Goal: Transaction & Acquisition: Obtain resource

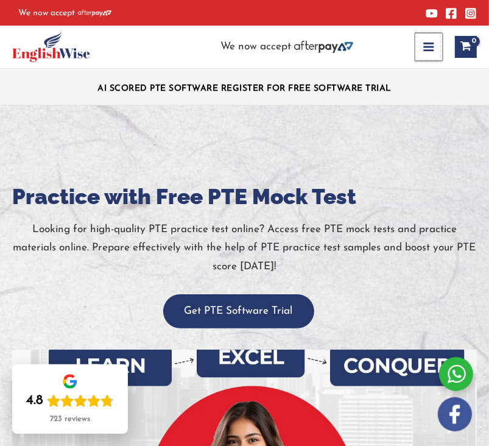
click at [432, 41] on icon "button" at bounding box center [429, 47] width 12 height 12
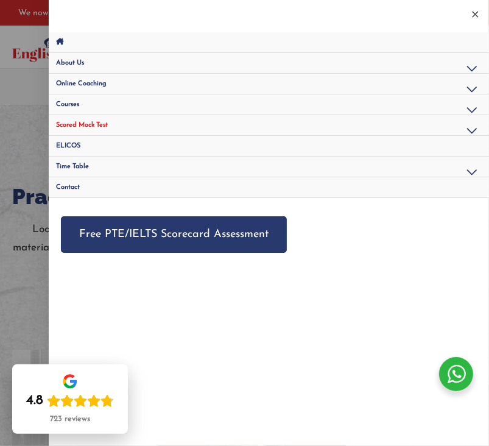
click at [214, 120] on link "Scored Mock Test" at bounding box center [269, 125] width 440 height 21
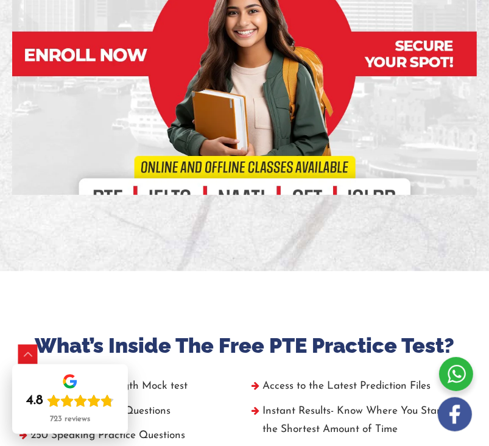
scroll to position [448, 0]
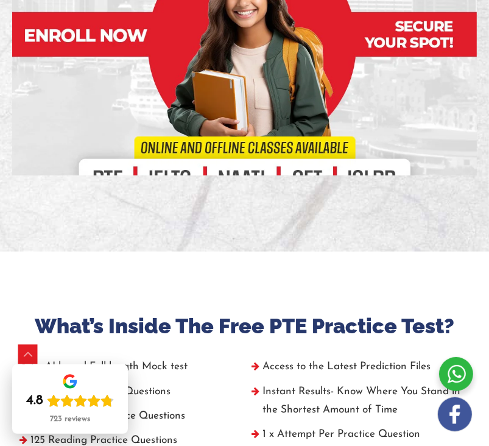
click at [242, 138] on div at bounding box center [244, 38] width 465 height 274
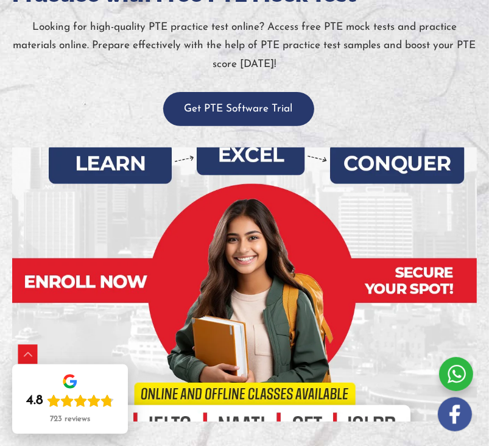
scroll to position [193, 0]
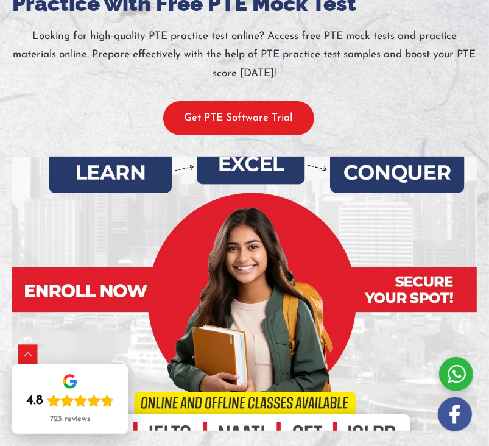
click at [239, 116] on button "Get PTE Software Trial" at bounding box center [238, 118] width 151 height 34
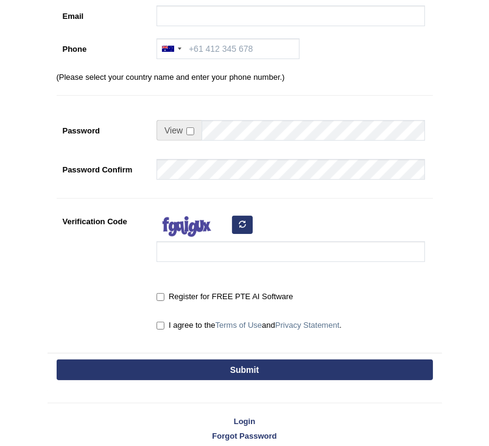
scroll to position [210, 0]
